Goal: Task Accomplishment & Management: Manage account settings

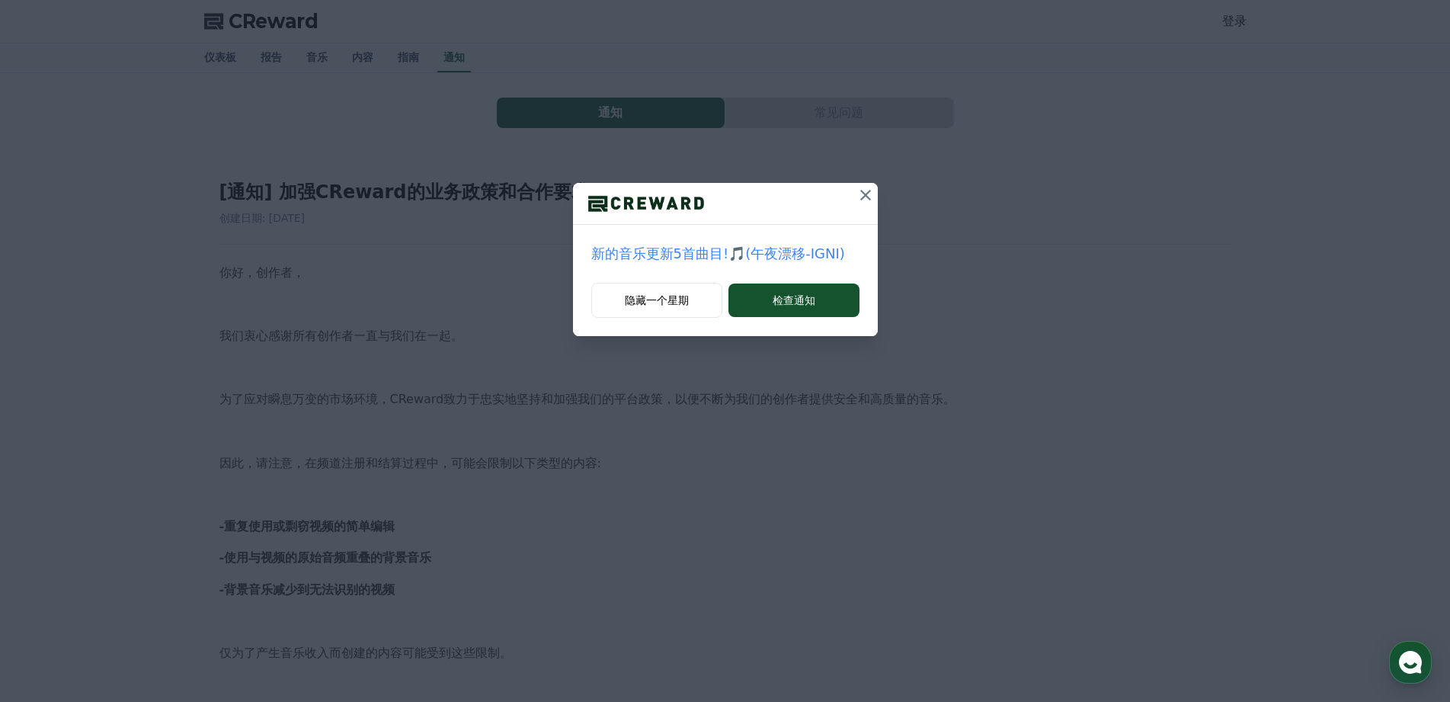
click at [859, 203] on icon at bounding box center [866, 195] width 18 height 18
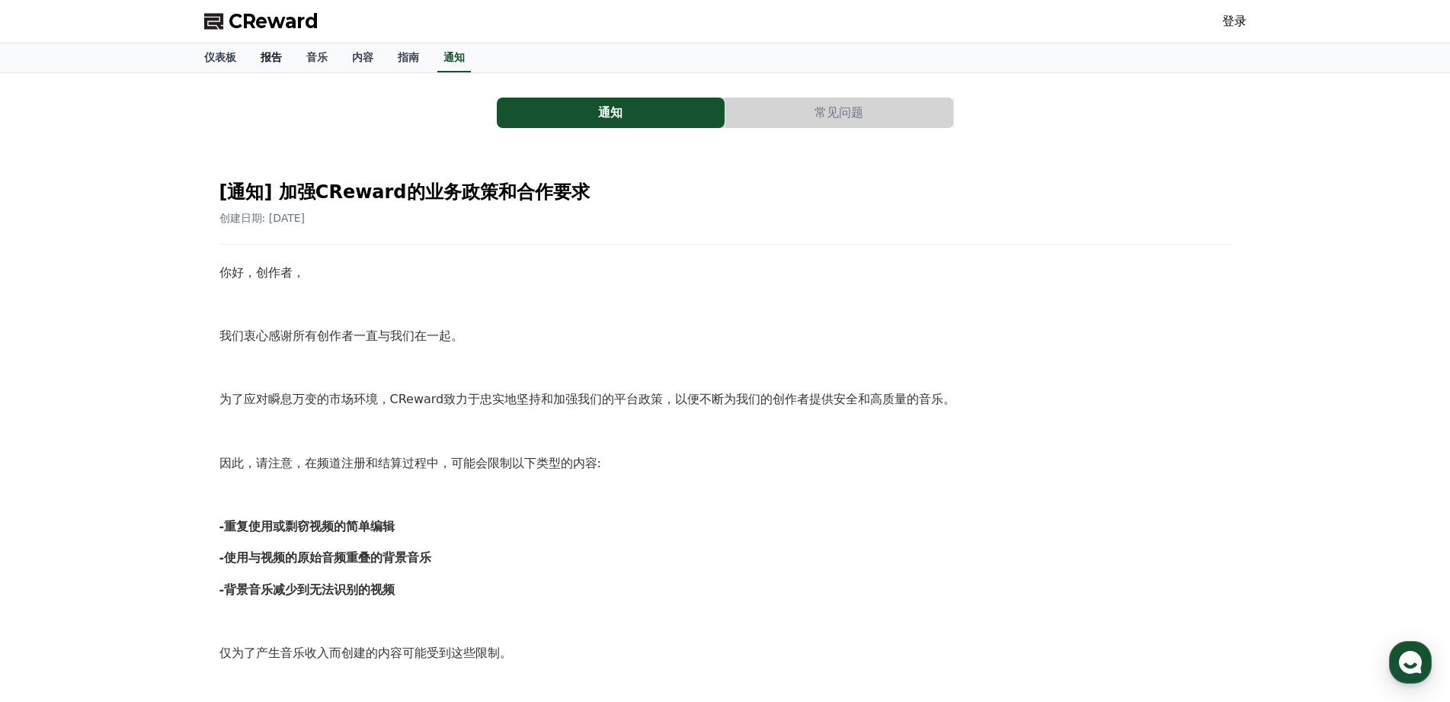
click at [262, 53] on font "报告" at bounding box center [271, 57] width 21 height 12
click at [285, 53] on link "报告" at bounding box center [272, 57] width 34 height 29
click at [442, 53] on link "通知" at bounding box center [454, 57] width 46 height 29
click at [457, 53] on font "通知" at bounding box center [454, 57] width 21 height 12
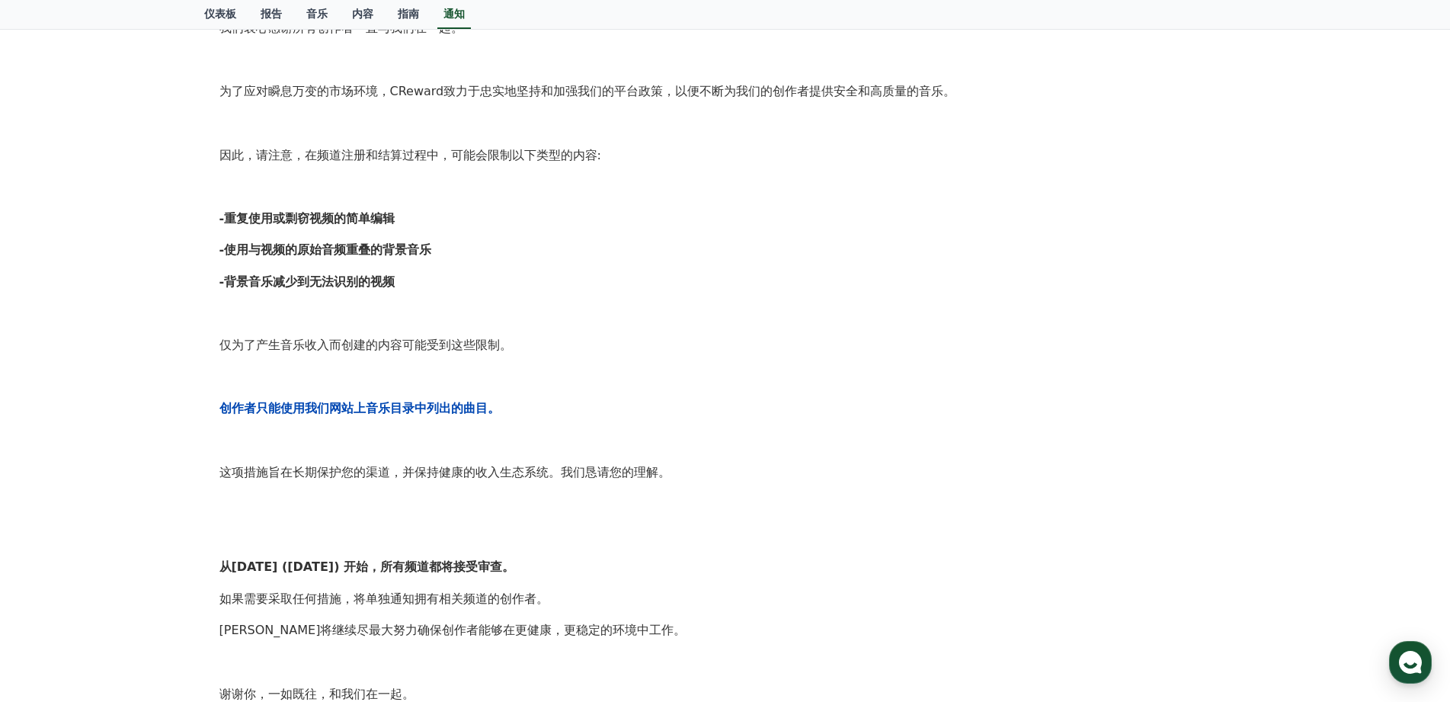
scroll to position [76, 0]
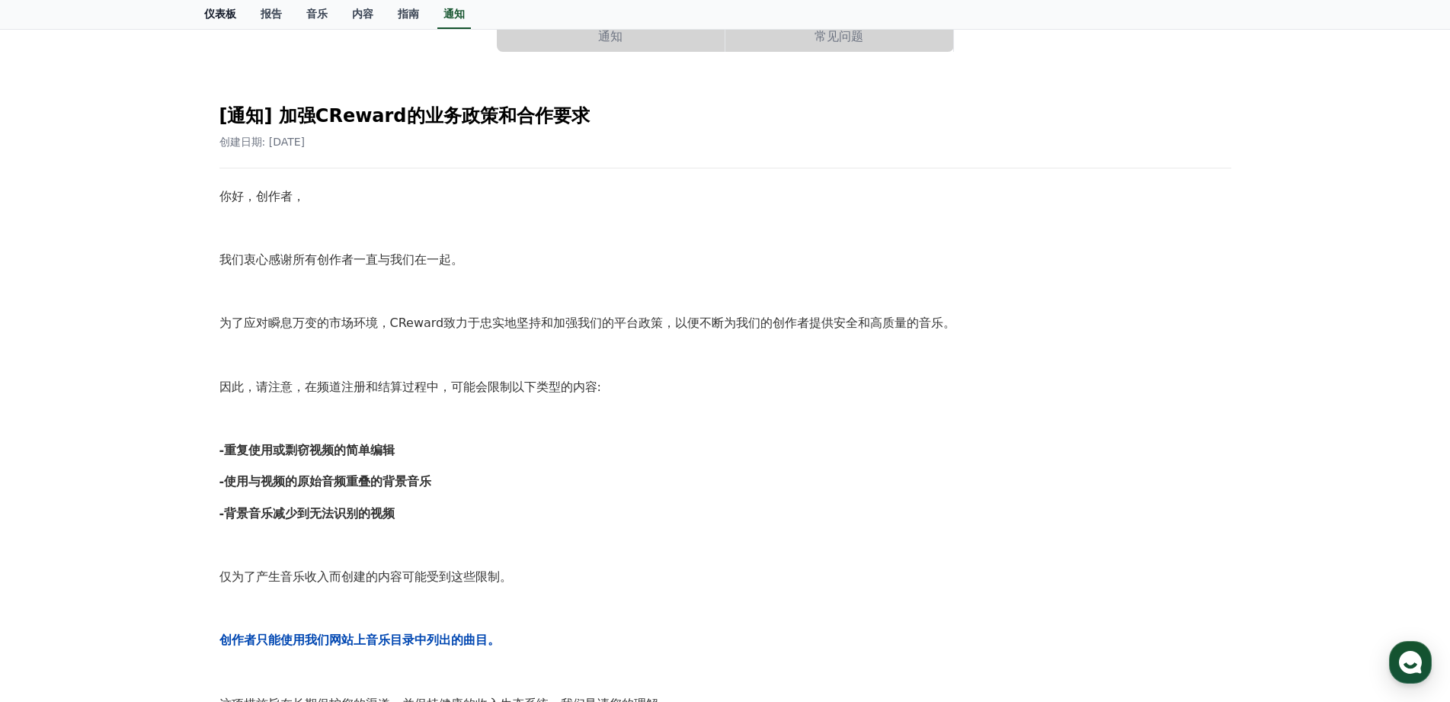
click at [229, 8] on font "仪表板" at bounding box center [220, 14] width 32 height 12
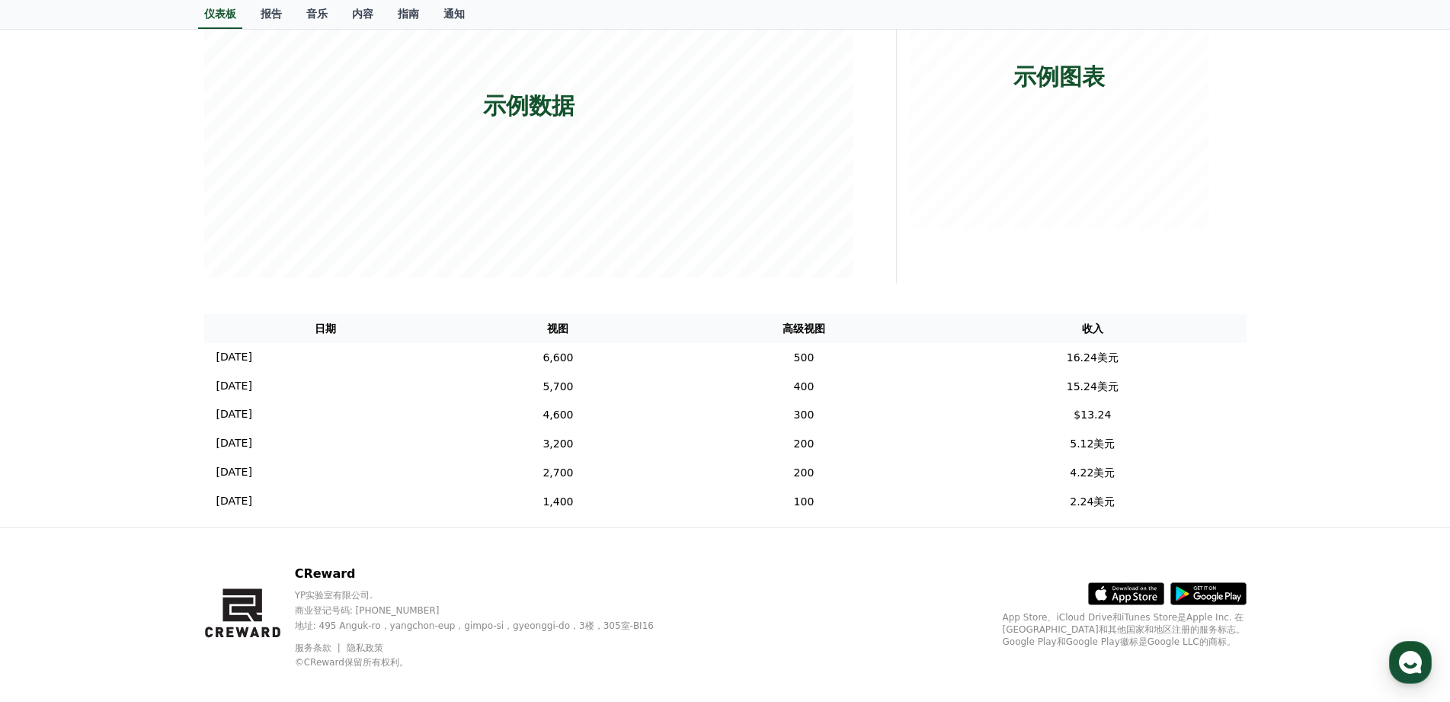
scroll to position [305, 0]
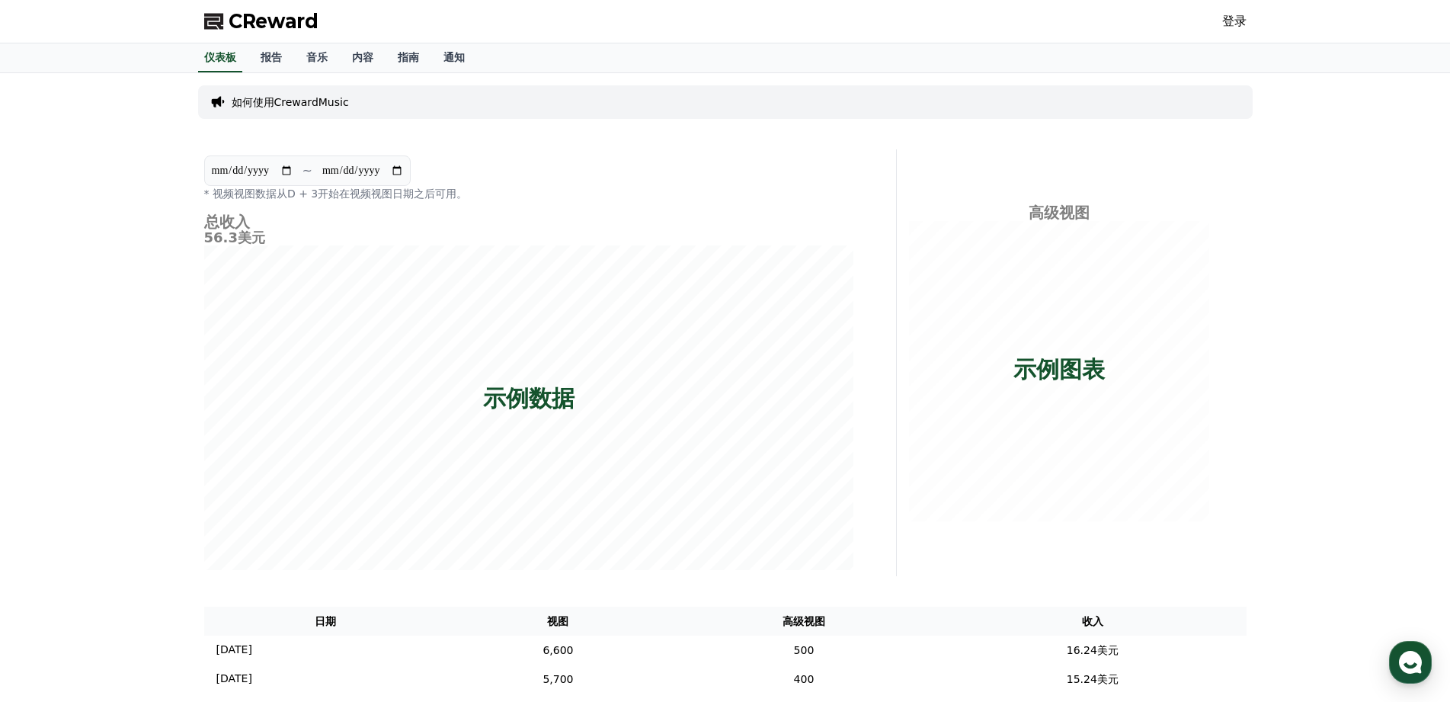
click at [1242, 16] on font "登录" at bounding box center [1234, 21] width 24 height 14
click at [1249, 23] on div "CReward 登录" at bounding box center [725, 21] width 1067 height 43
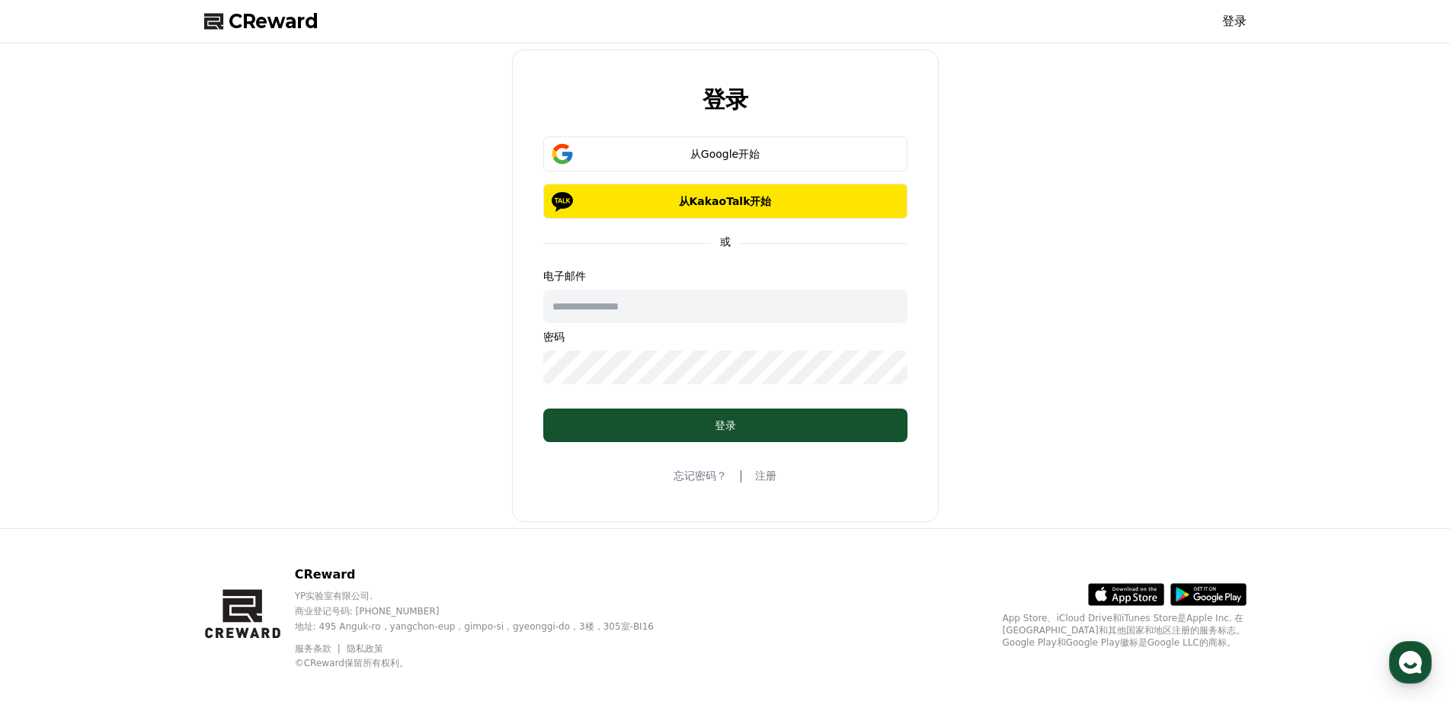
click at [619, 312] on input "text" at bounding box center [725, 307] width 364 height 34
type input "**********"
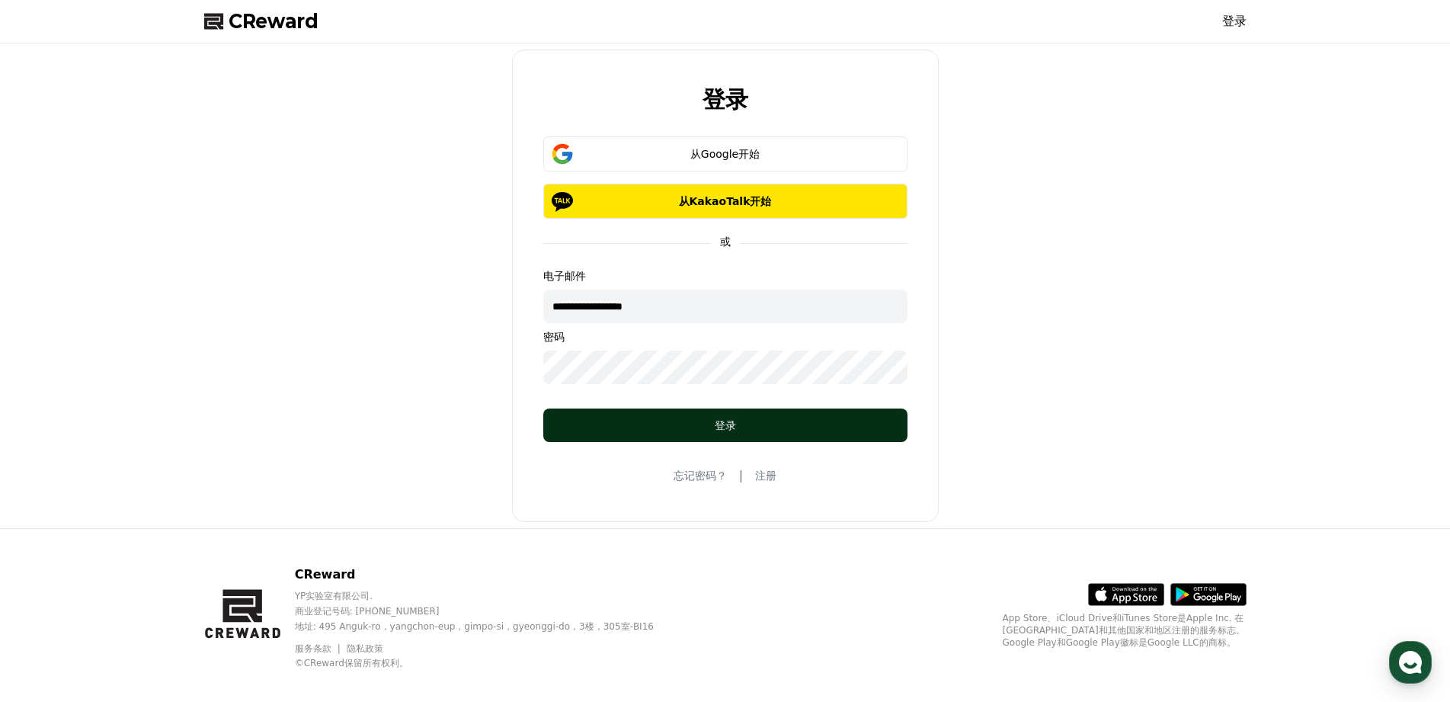
click at [857, 415] on button "登录" at bounding box center [725, 426] width 364 height 34
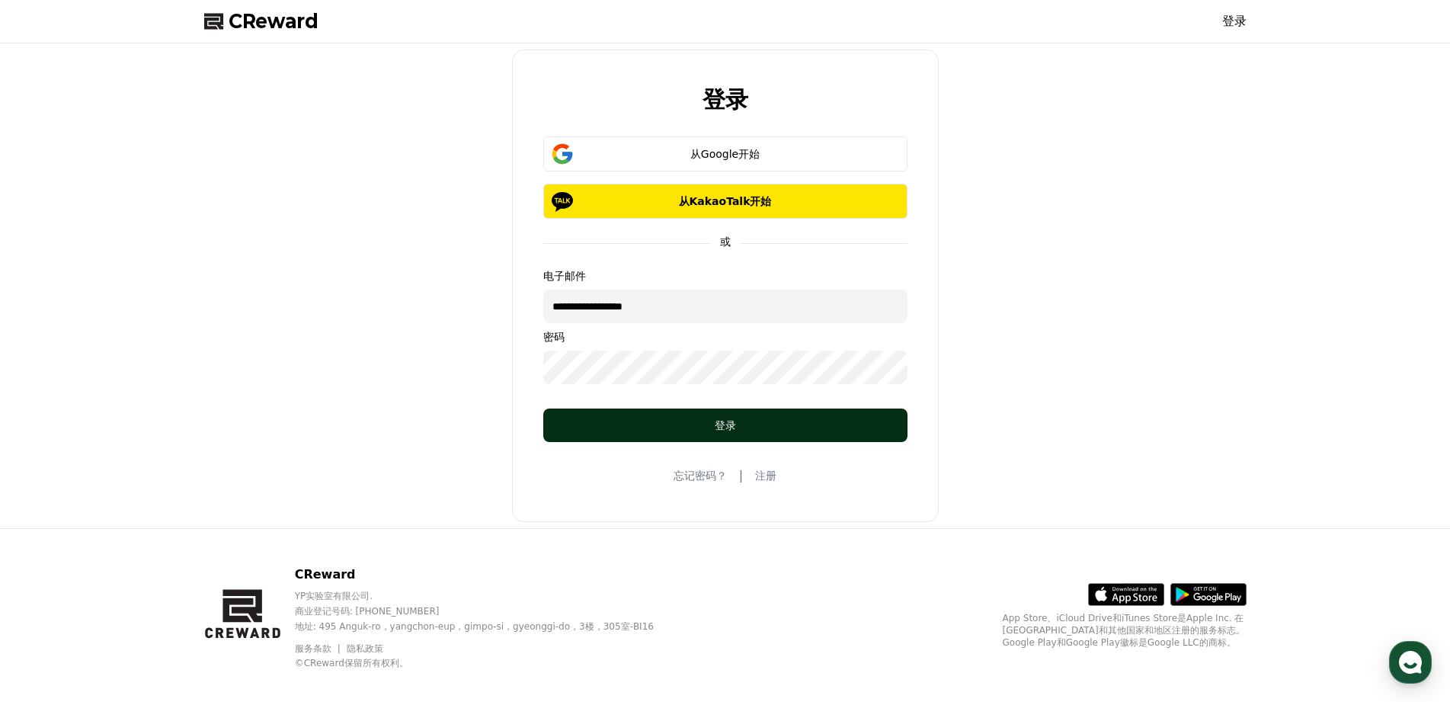
click at [857, 415] on button "登录" at bounding box center [725, 426] width 364 height 34
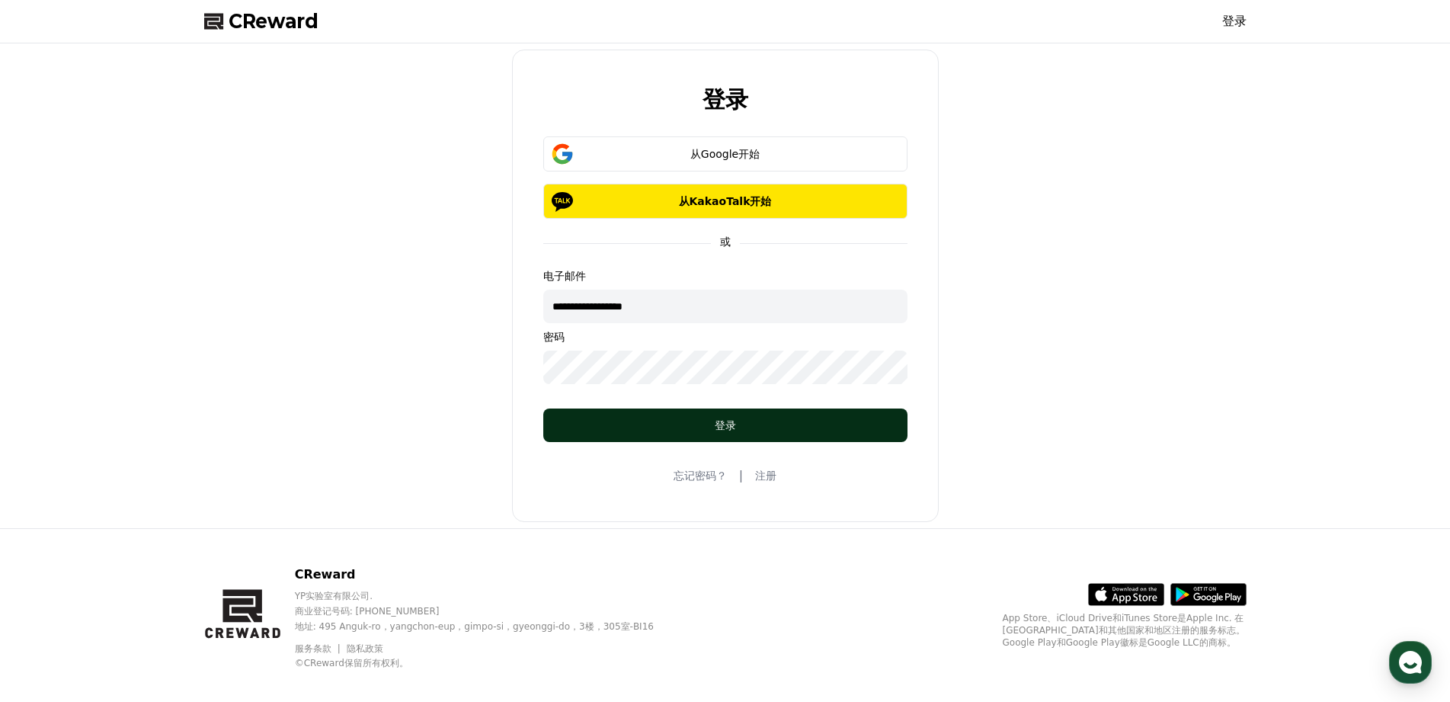
click at [857, 415] on button "登录" at bounding box center [725, 426] width 364 height 34
click at [866, 412] on button "登录" at bounding box center [725, 426] width 364 height 34
